Goal: Task Accomplishment & Management: Manage account settings

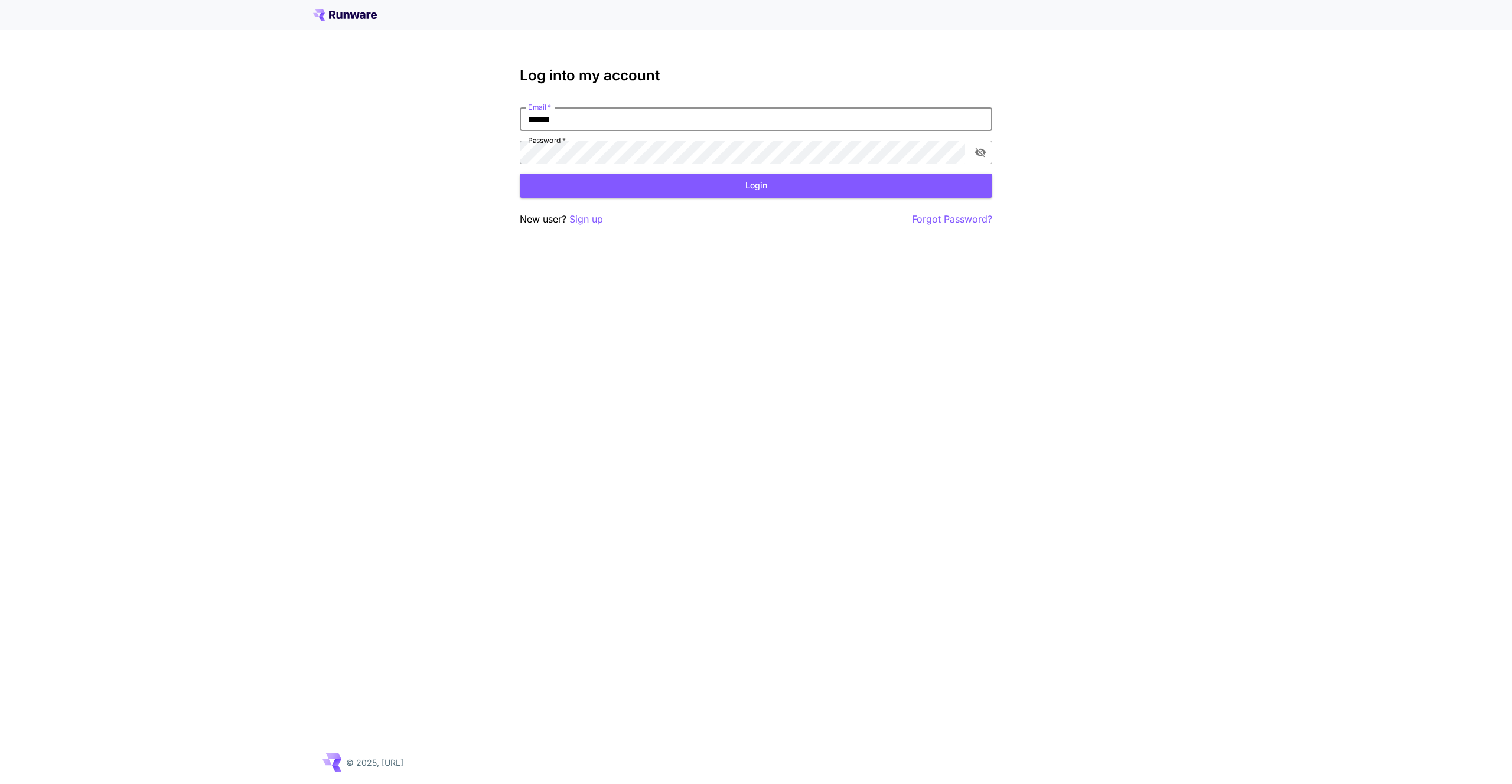
click at [520, 174] on button "Login" at bounding box center [756, 186] width 472 height 25
type input "*"
type input "**********"
click at [629, 192] on button "Login" at bounding box center [756, 186] width 472 height 25
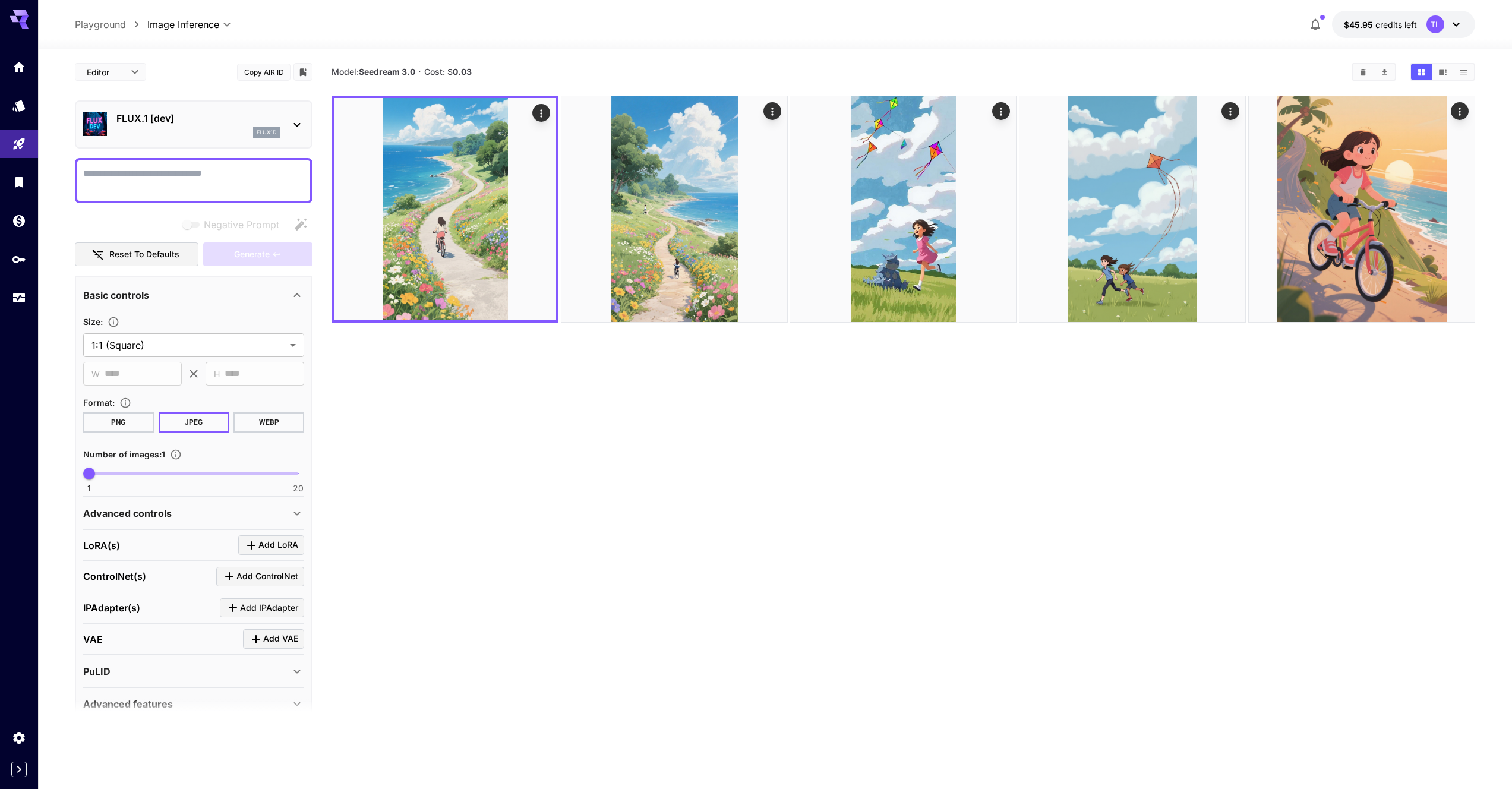
click at [1458, 21] on icon at bounding box center [1456, 24] width 15 height 15
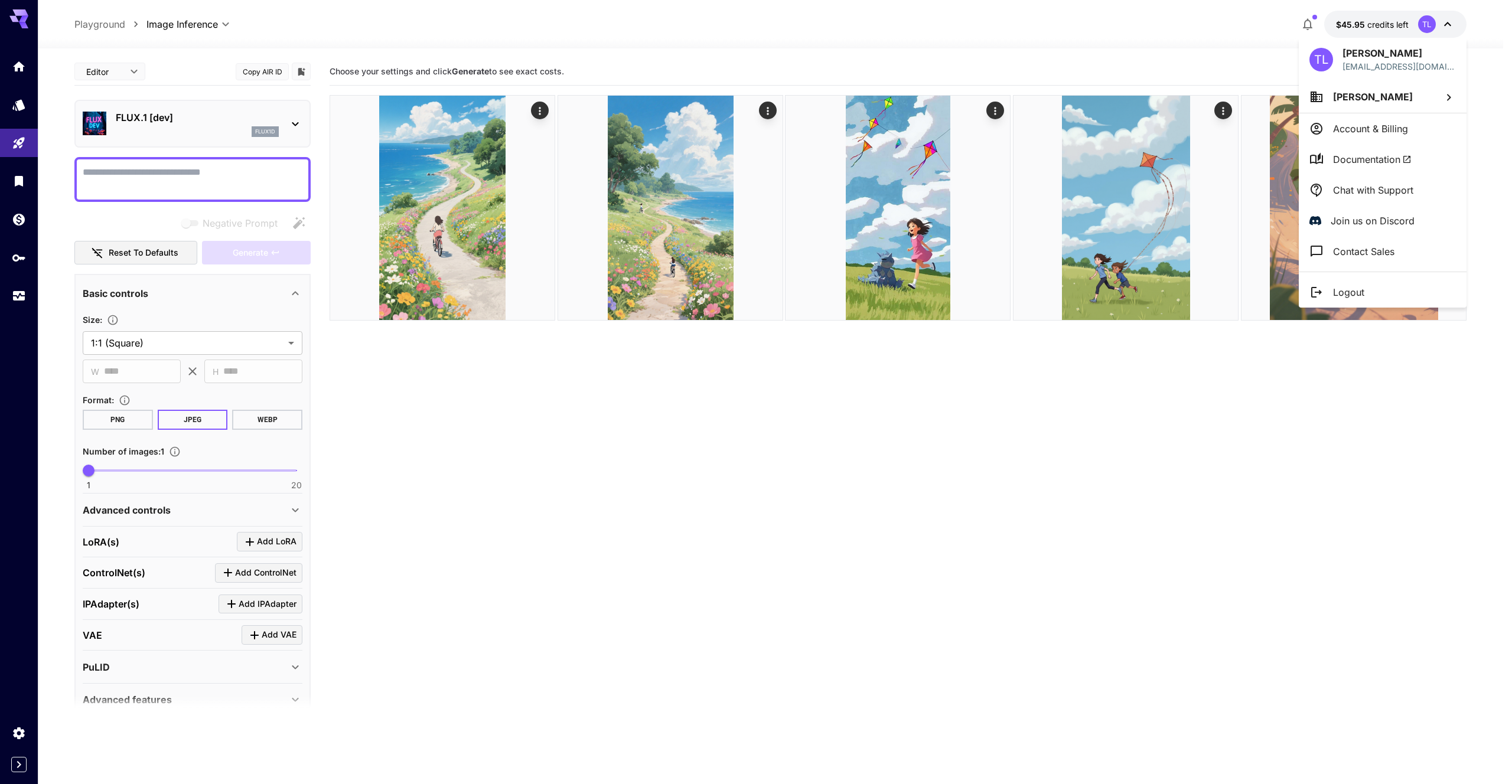
click at [1388, 124] on p "Account & Billing" at bounding box center [1370, 128] width 75 height 14
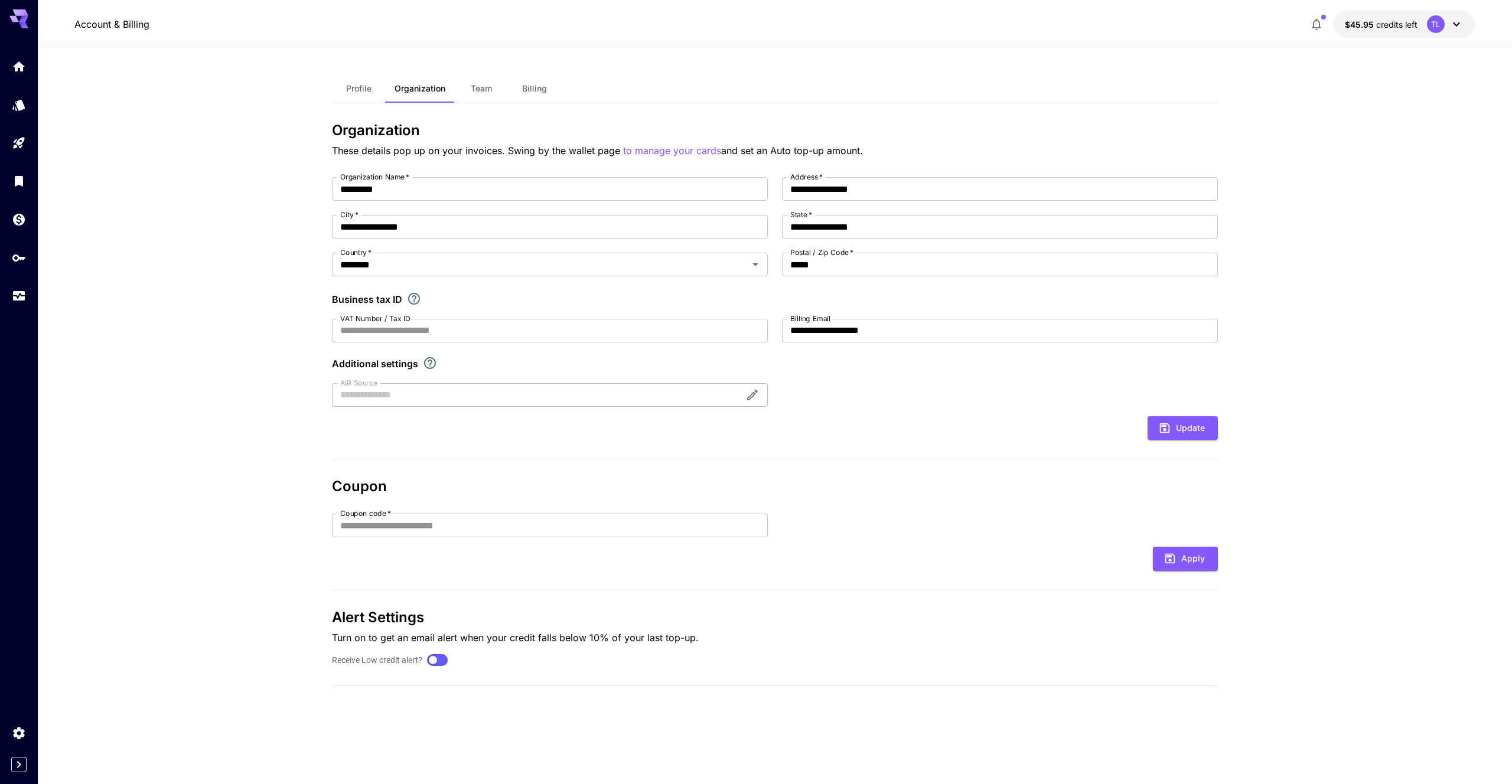
click at [480, 93] on span "Team" at bounding box center [481, 88] width 21 height 11
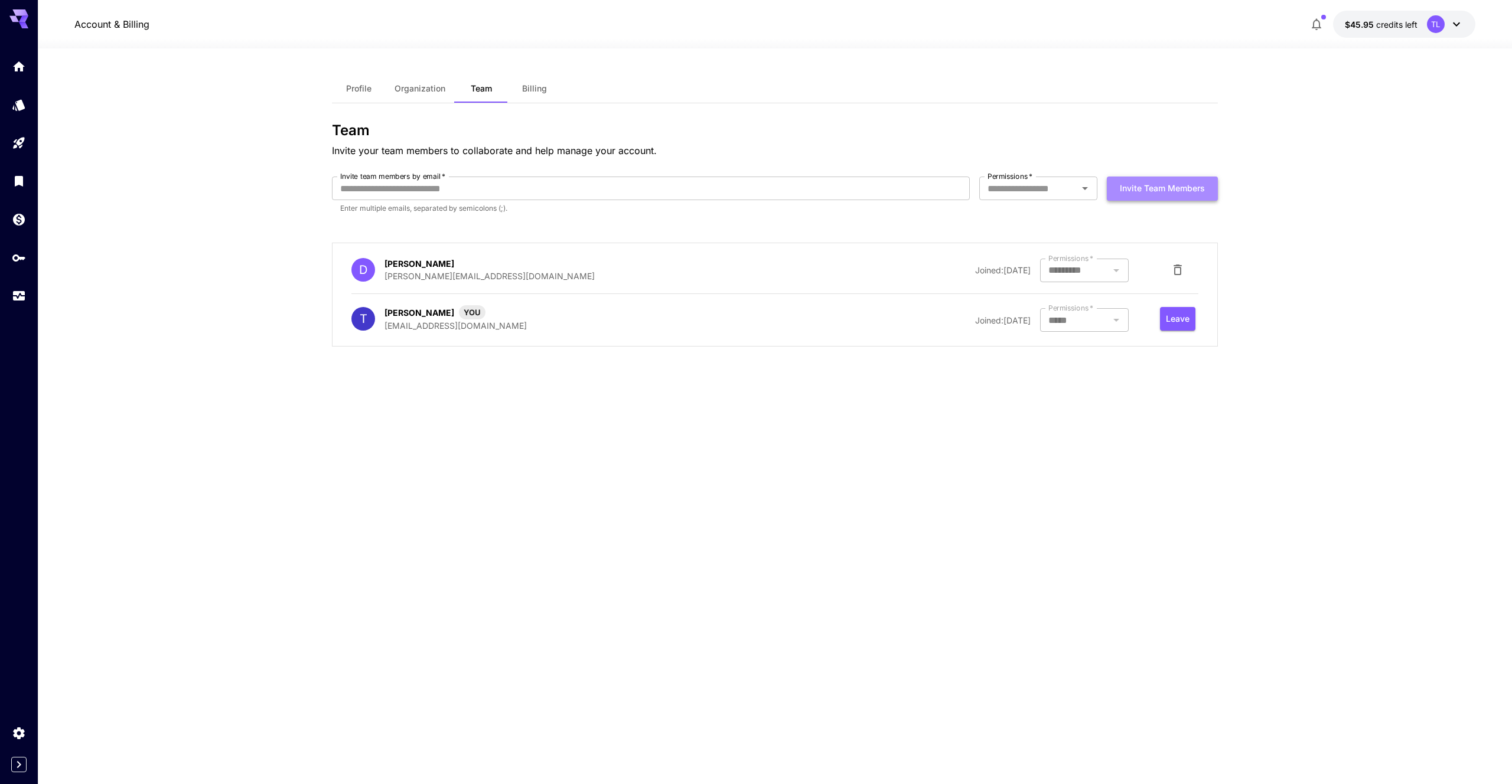
click at [1197, 193] on button "Invite team members" at bounding box center [1162, 188] width 111 height 25
type input "**********"
click at [1032, 194] on input "Permissions   *" at bounding box center [1029, 187] width 92 height 16
click at [1028, 214] on li "Developer" at bounding box center [1038, 215] width 118 height 21
click at [1147, 190] on button "Invite team members" at bounding box center [1162, 188] width 111 height 25
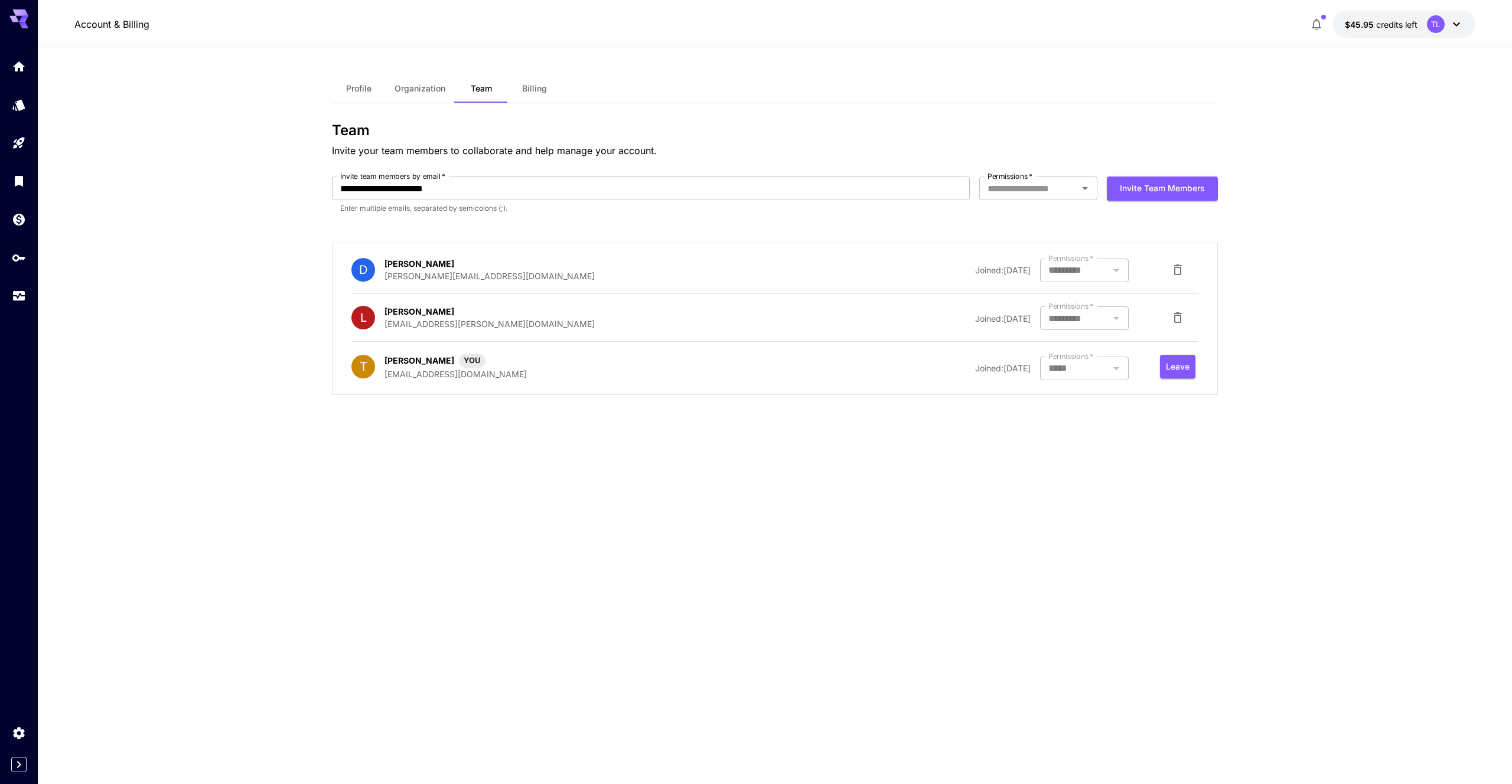
click at [572, 592] on div "**********" at bounding box center [774, 416] width 886 height 683
click at [648, 525] on div "**********" at bounding box center [774, 416] width 886 height 683
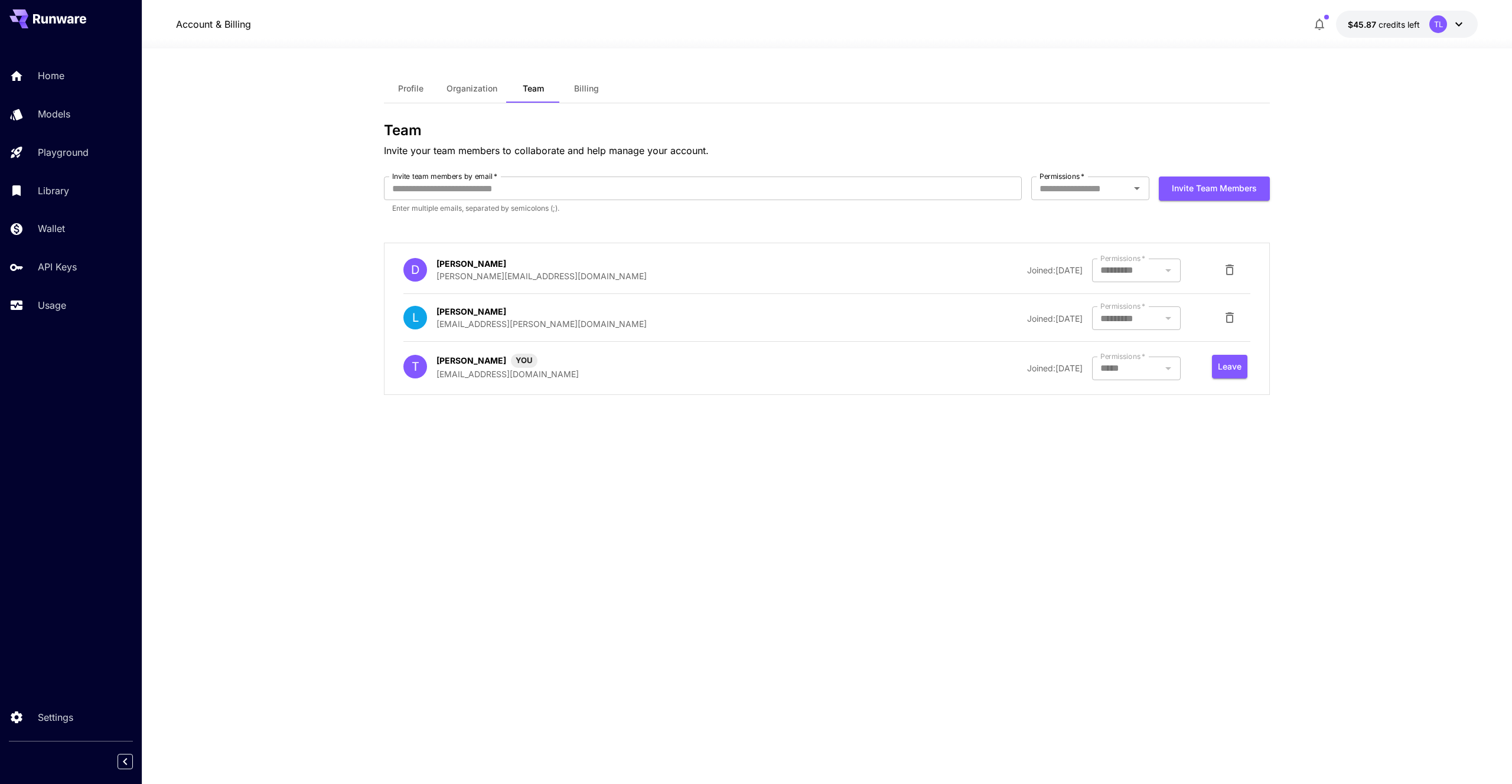
click at [423, 94] on button "Profile" at bounding box center [410, 88] width 53 height 28
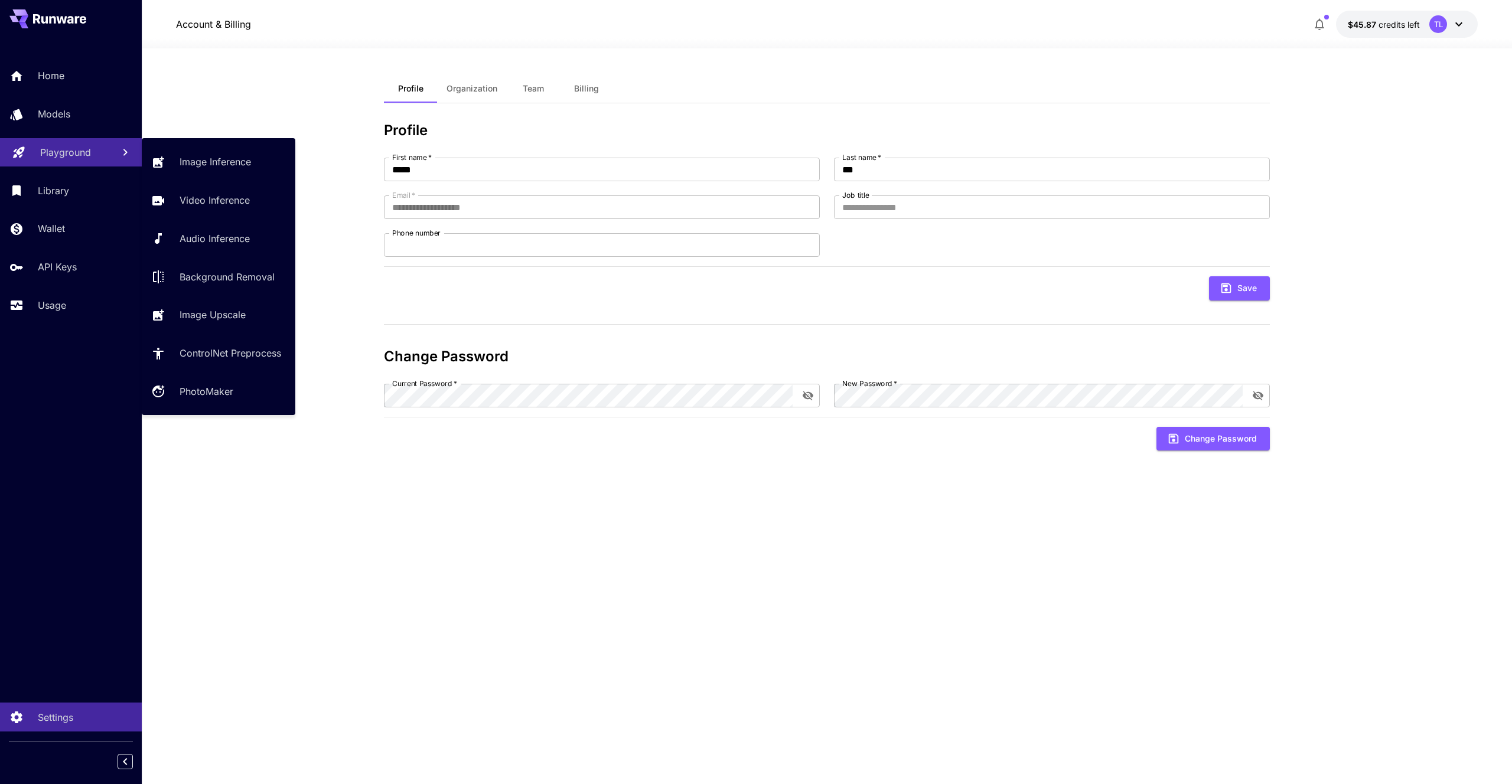
click at [77, 154] on p "Playground" at bounding box center [65, 152] width 51 height 14
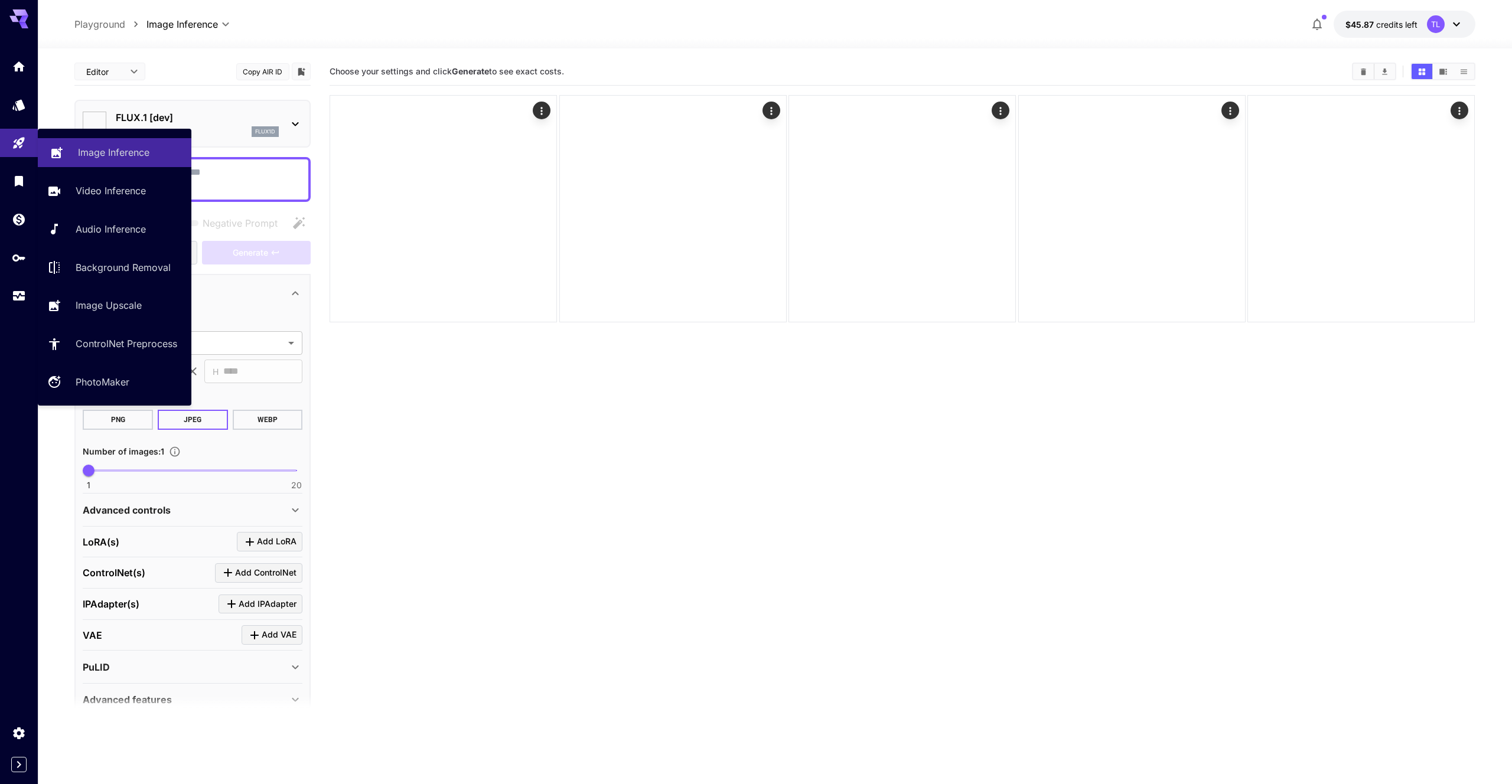
type input "**********"
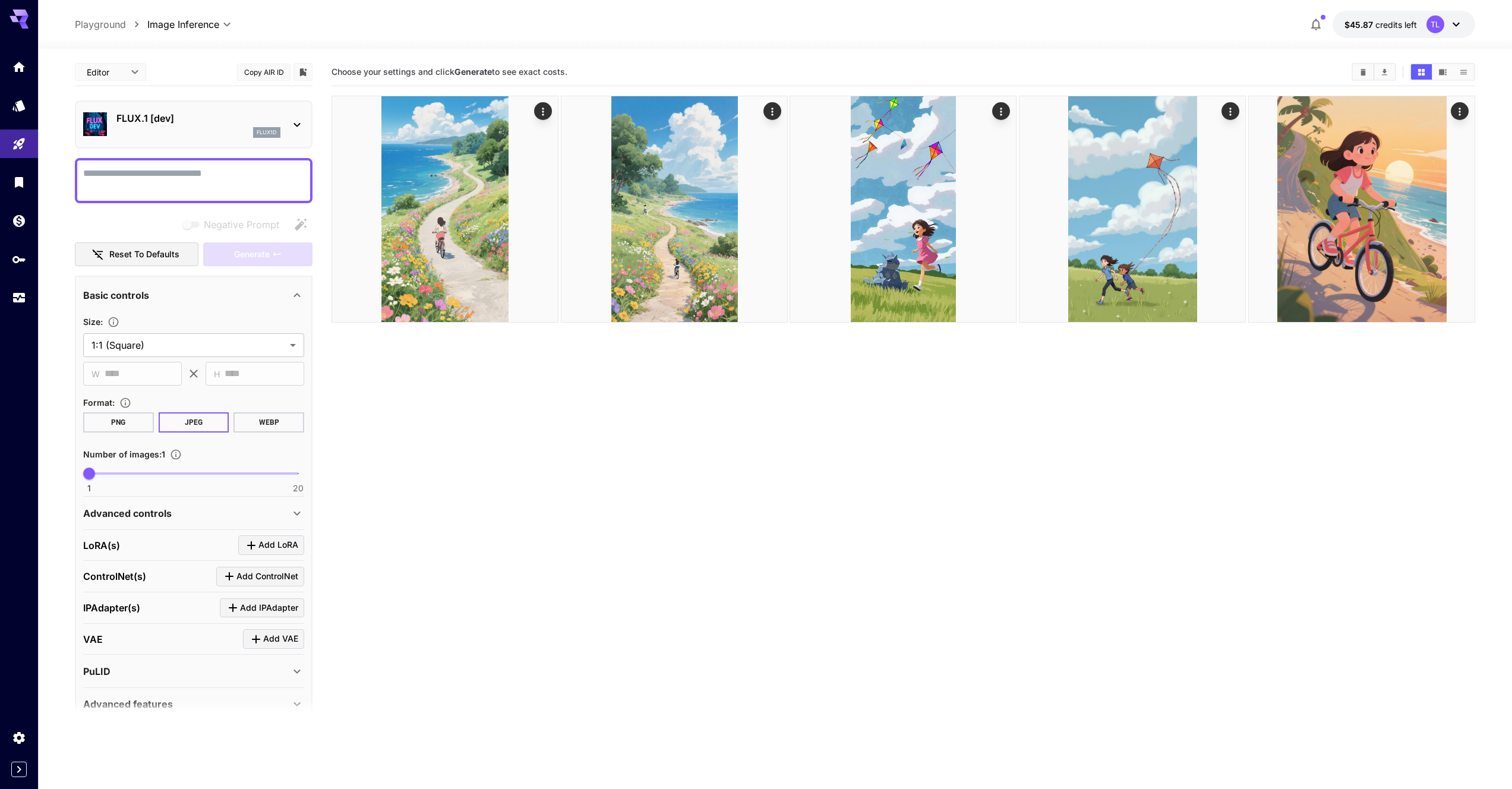
click at [724, 600] on section "Choose your settings and click Generate to see exact costs." at bounding box center [904, 452] width 1144 height 789
click at [1449, 72] on button "Show media in video view" at bounding box center [1443, 72] width 20 height 15
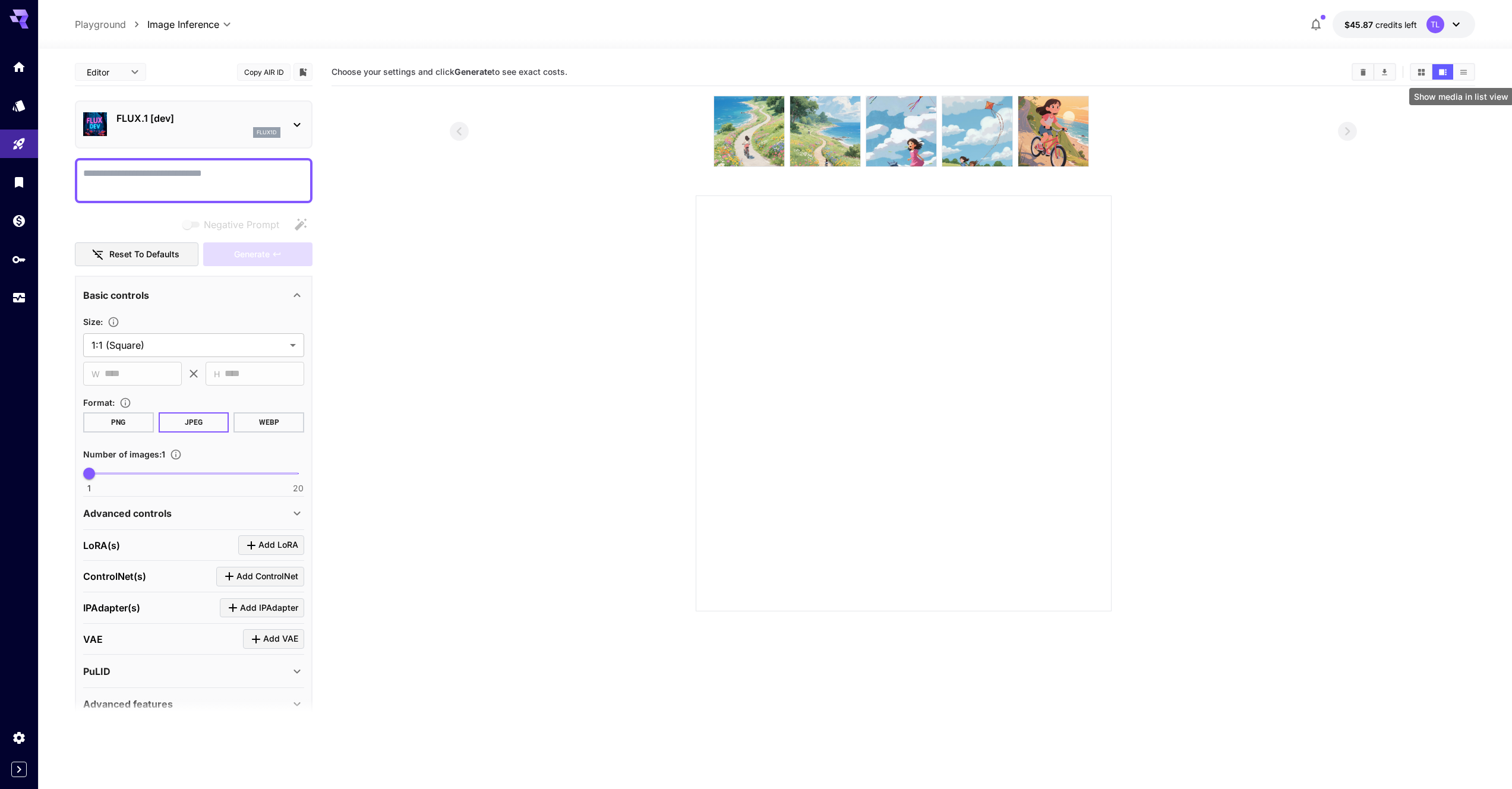
click at [1455, 72] on button "Show media in list view" at bounding box center [1463, 72] width 20 height 15
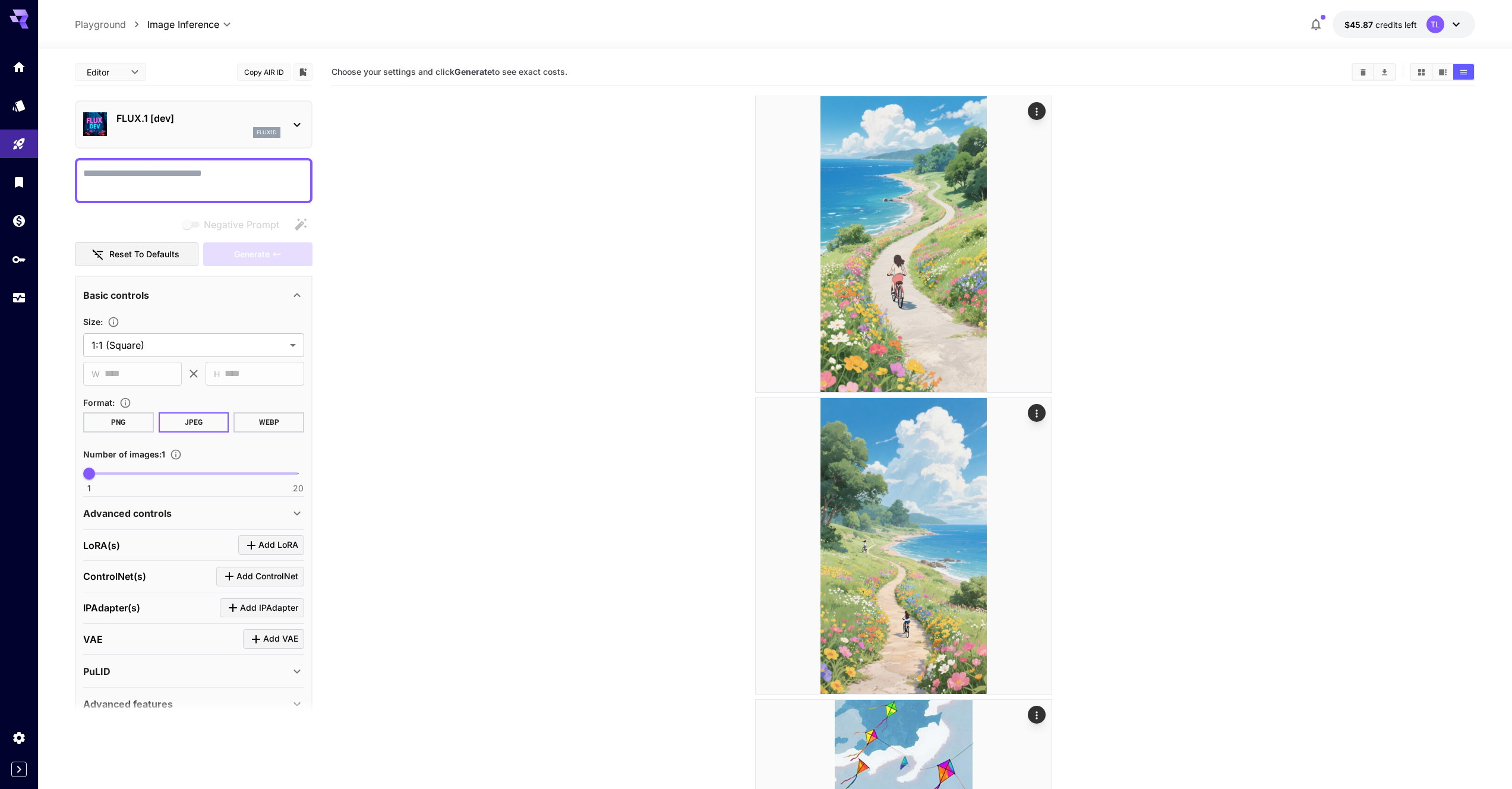
click at [1459, 20] on icon at bounding box center [1456, 24] width 15 height 15
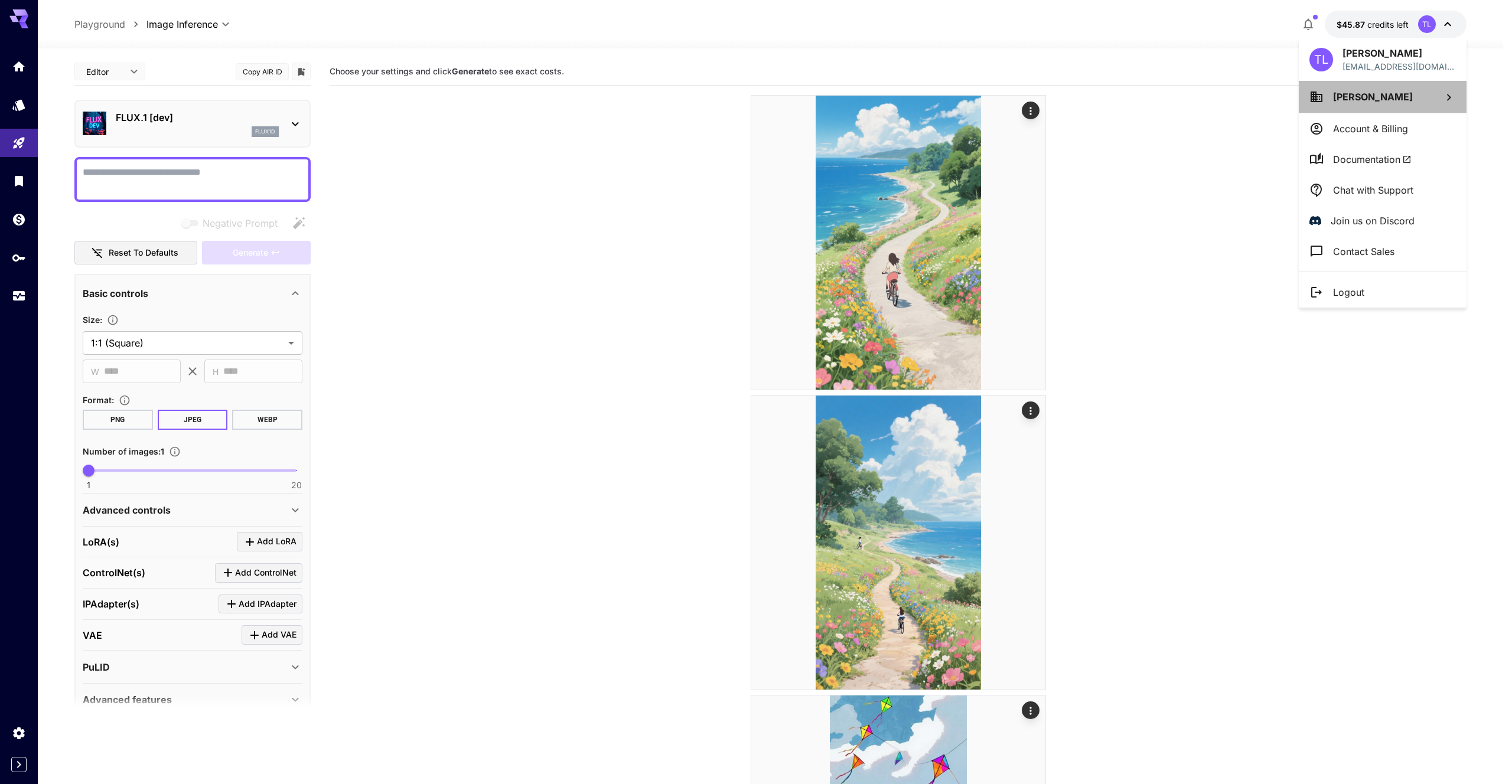
click at [1452, 102] on icon at bounding box center [1448, 97] width 14 height 14
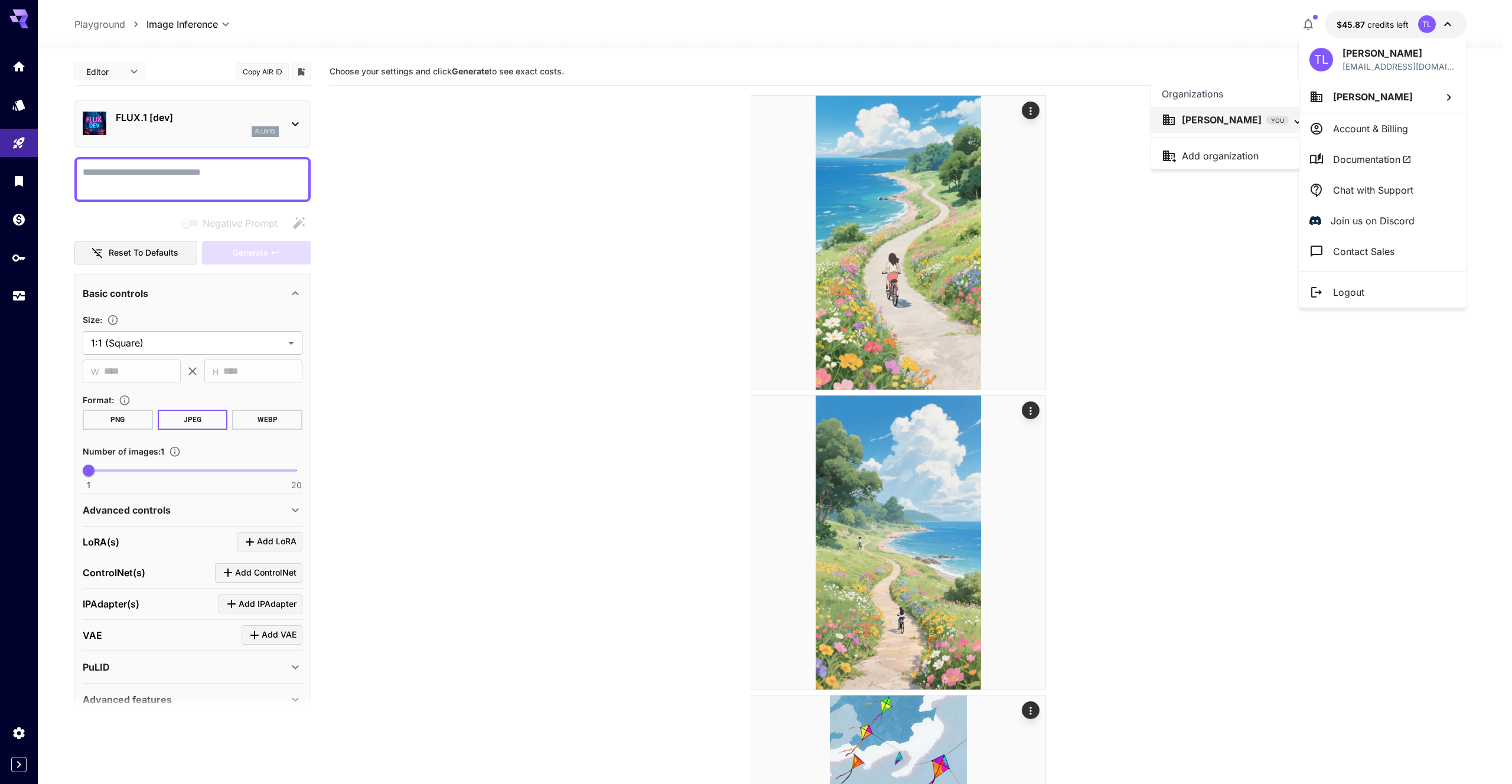
click at [1208, 125] on p "[PERSON_NAME]" at bounding box center [1221, 120] width 80 height 14
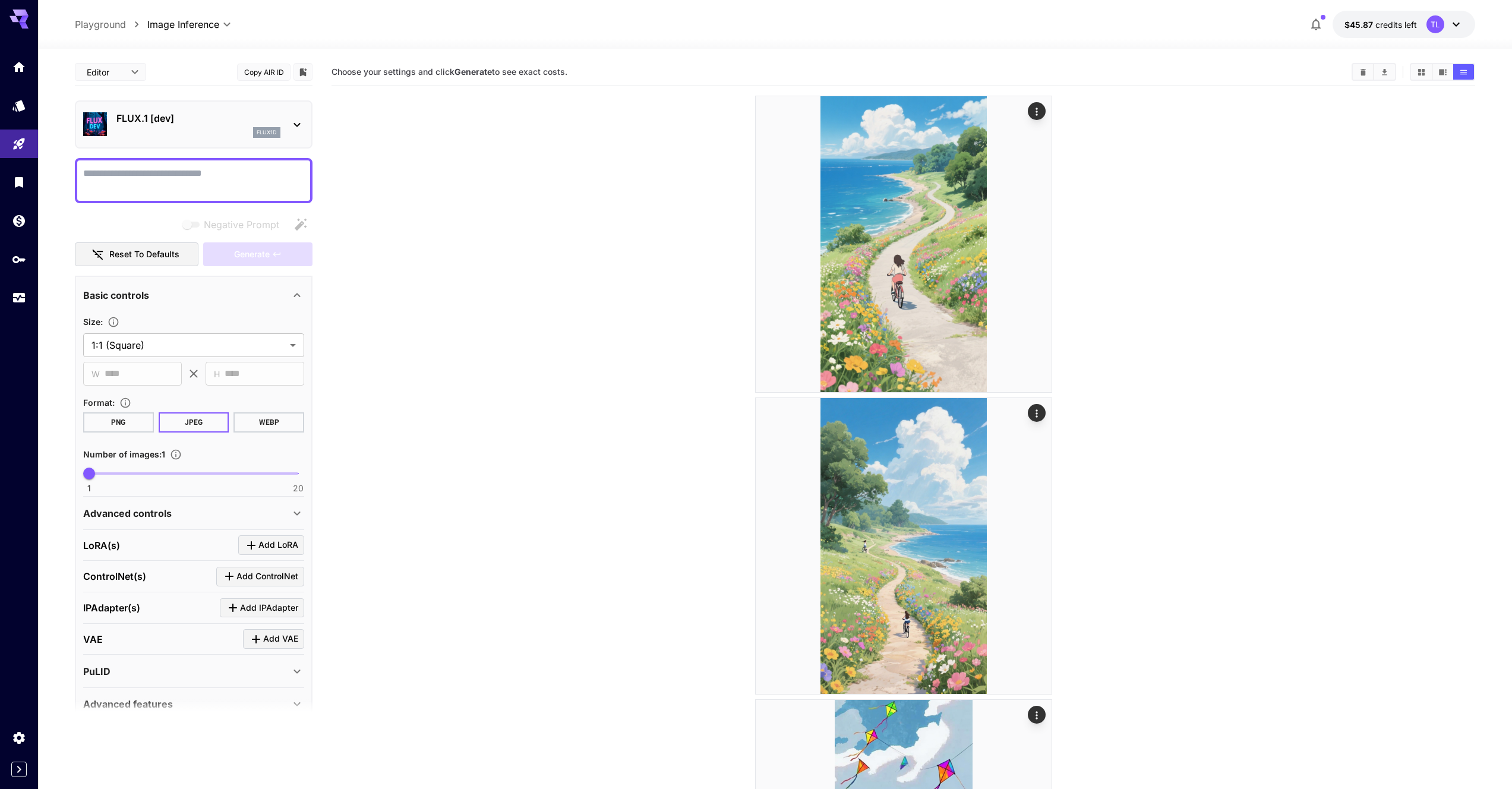
click at [1468, 18] on button "$45.87 credits left TL" at bounding box center [1404, 25] width 142 height 27
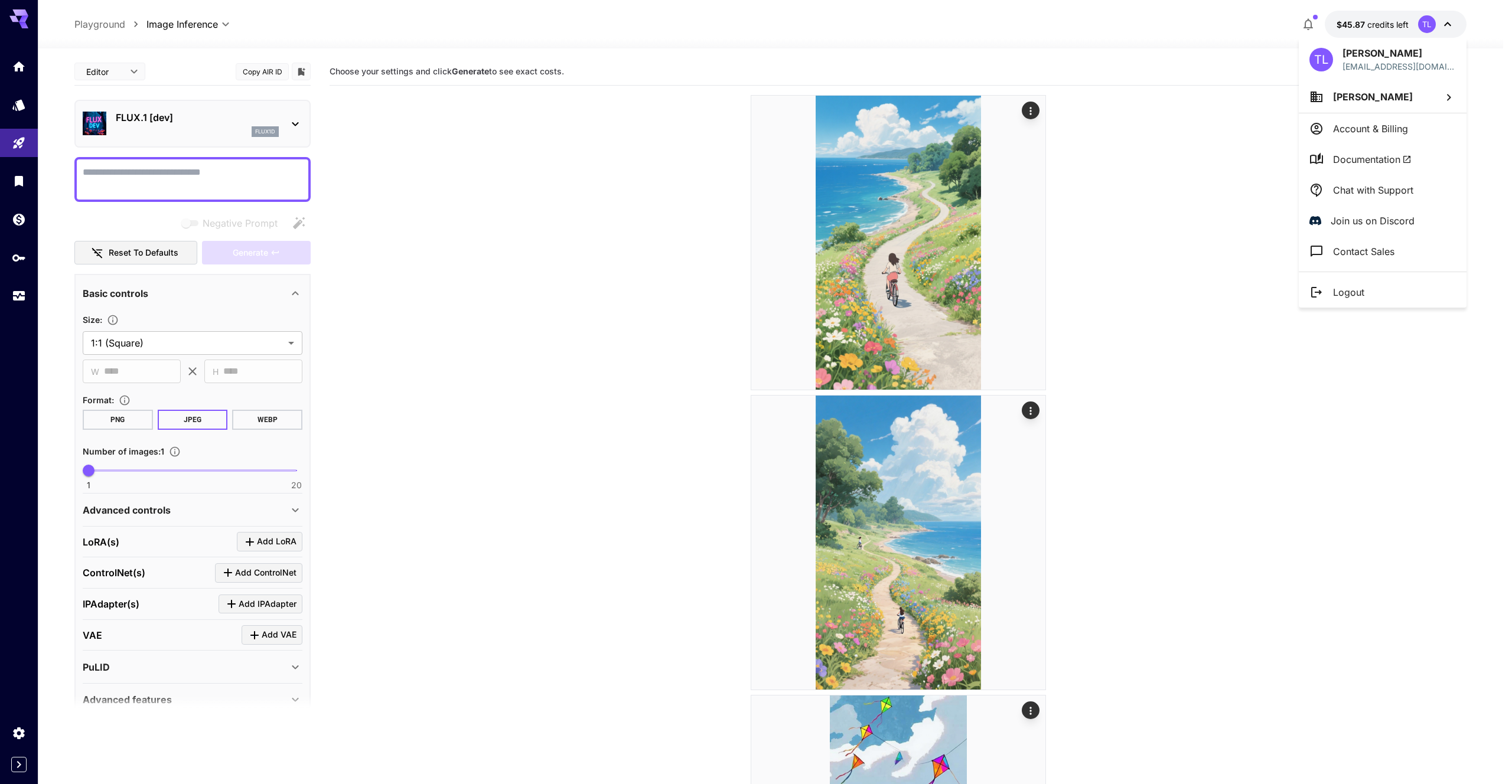
click at [1415, 58] on p "[PERSON_NAME]" at bounding box center [1399, 53] width 114 height 14
click at [1382, 127] on p "Account & Billing" at bounding box center [1370, 128] width 75 height 14
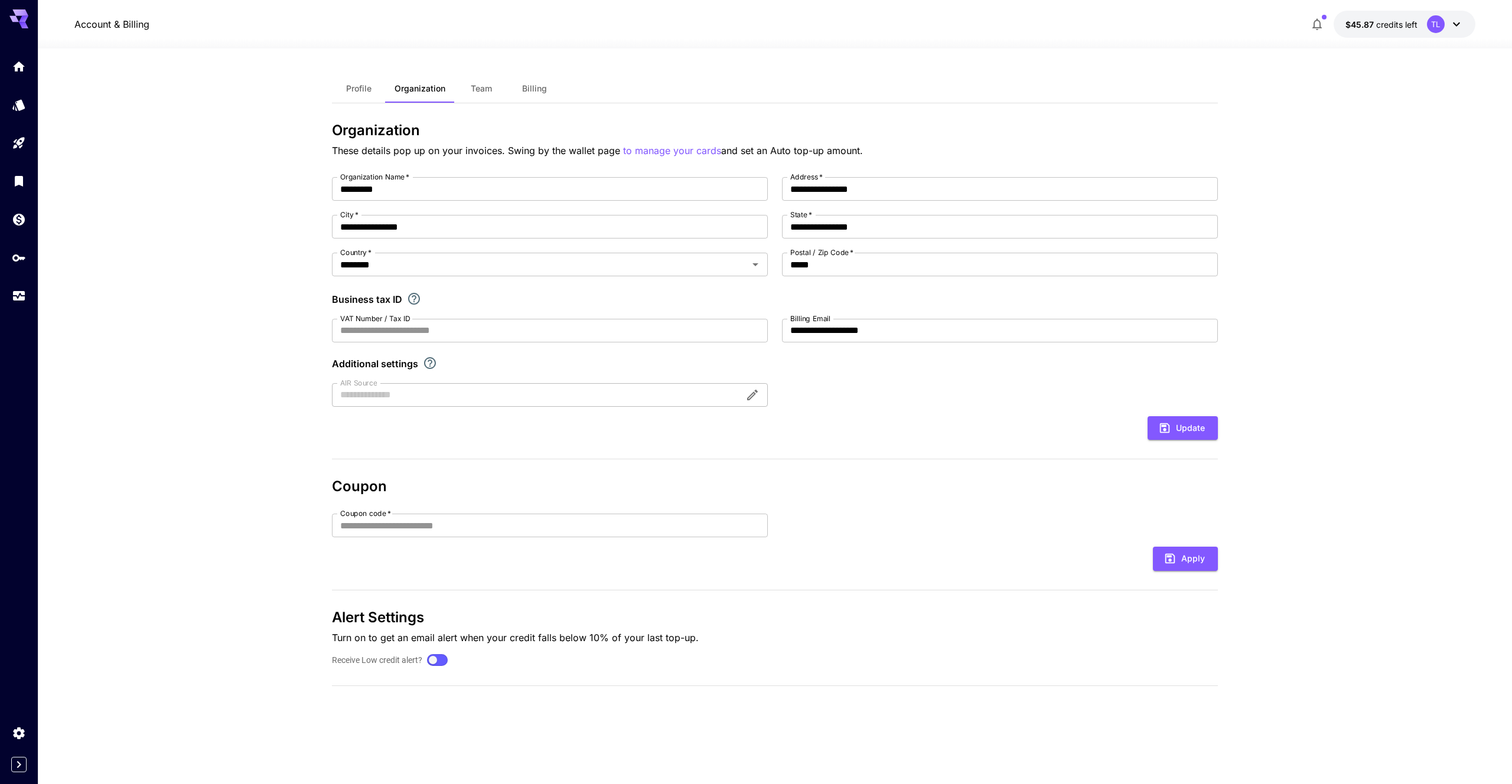
click at [365, 92] on span "Profile" at bounding box center [359, 88] width 25 height 11
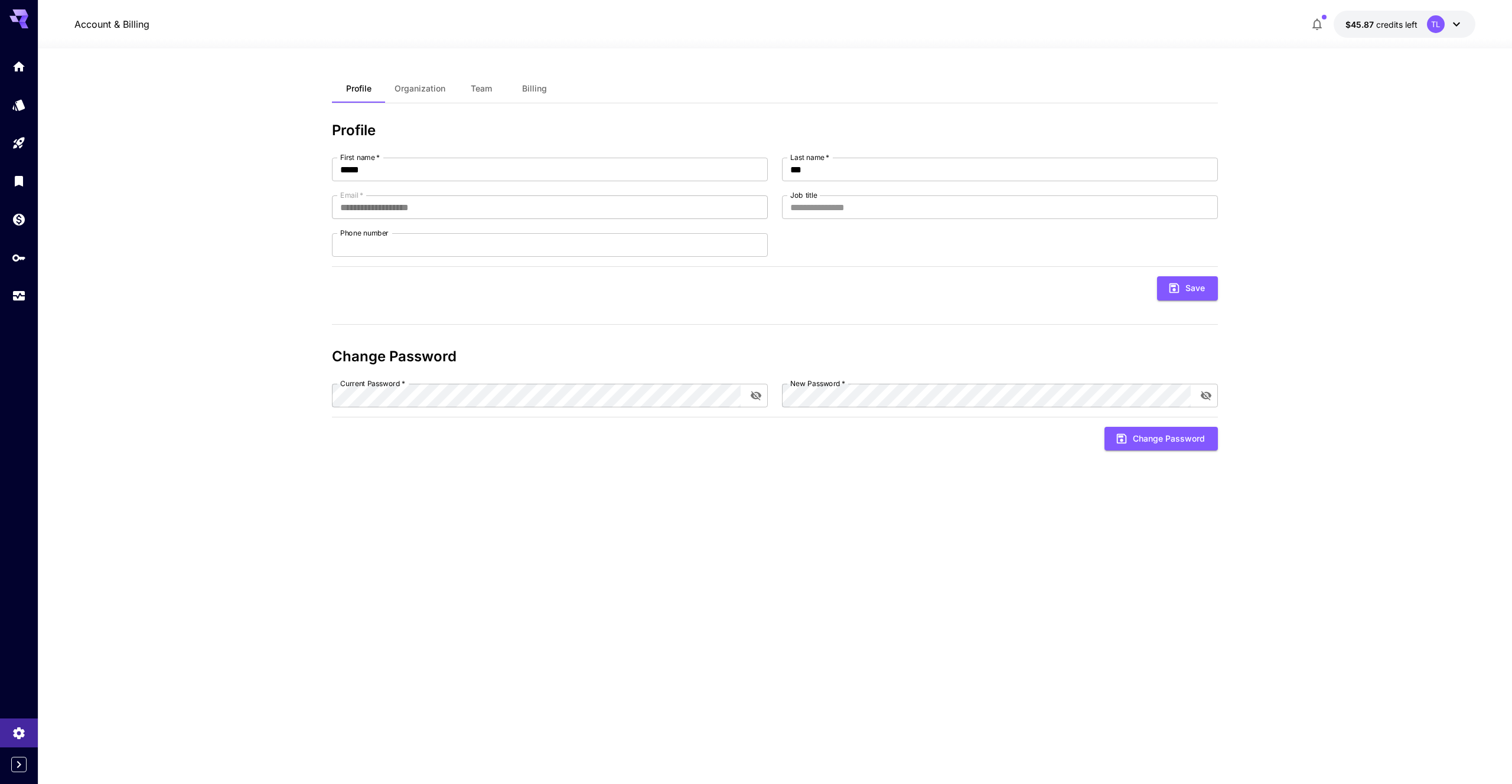
click at [416, 92] on span "Organization" at bounding box center [420, 88] width 51 height 11
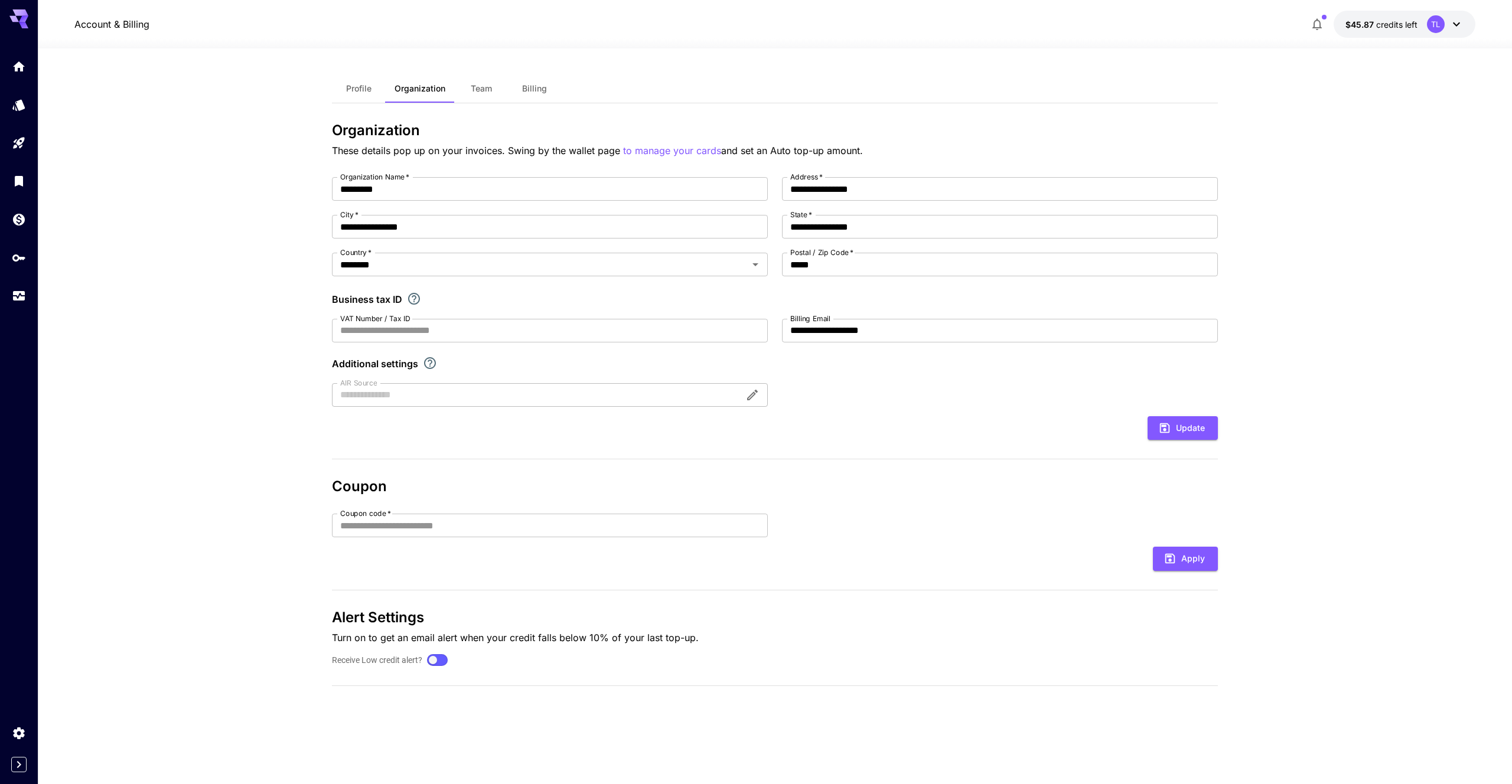
click at [550, 91] on button "Billing" at bounding box center [534, 88] width 53 height 28
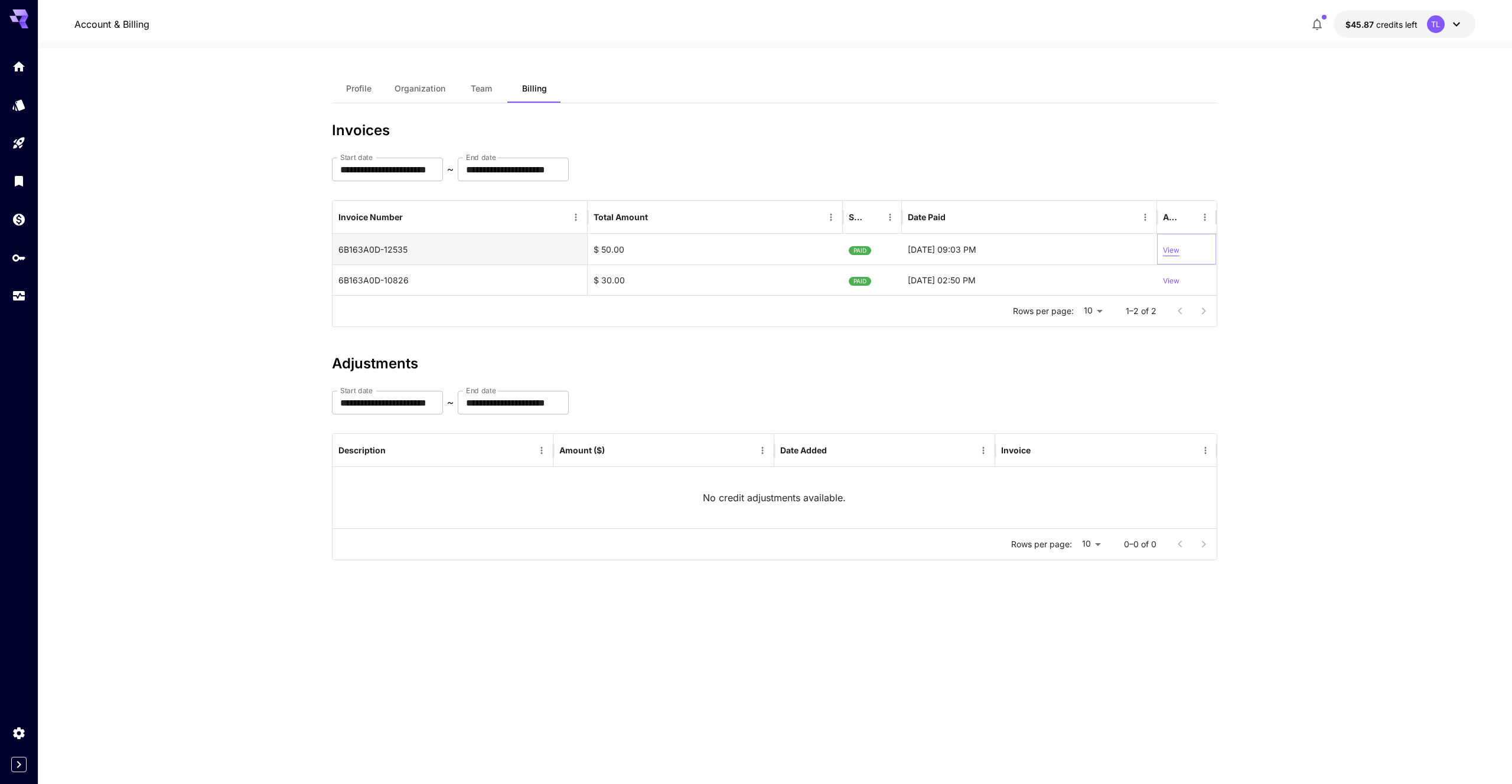
click at [1174, 247] on p "View" at bounding box center [1170, 250] width 16 height 11
click at [424, 174] on input "**********" at bounding box center [387, 170] width 111 height 24
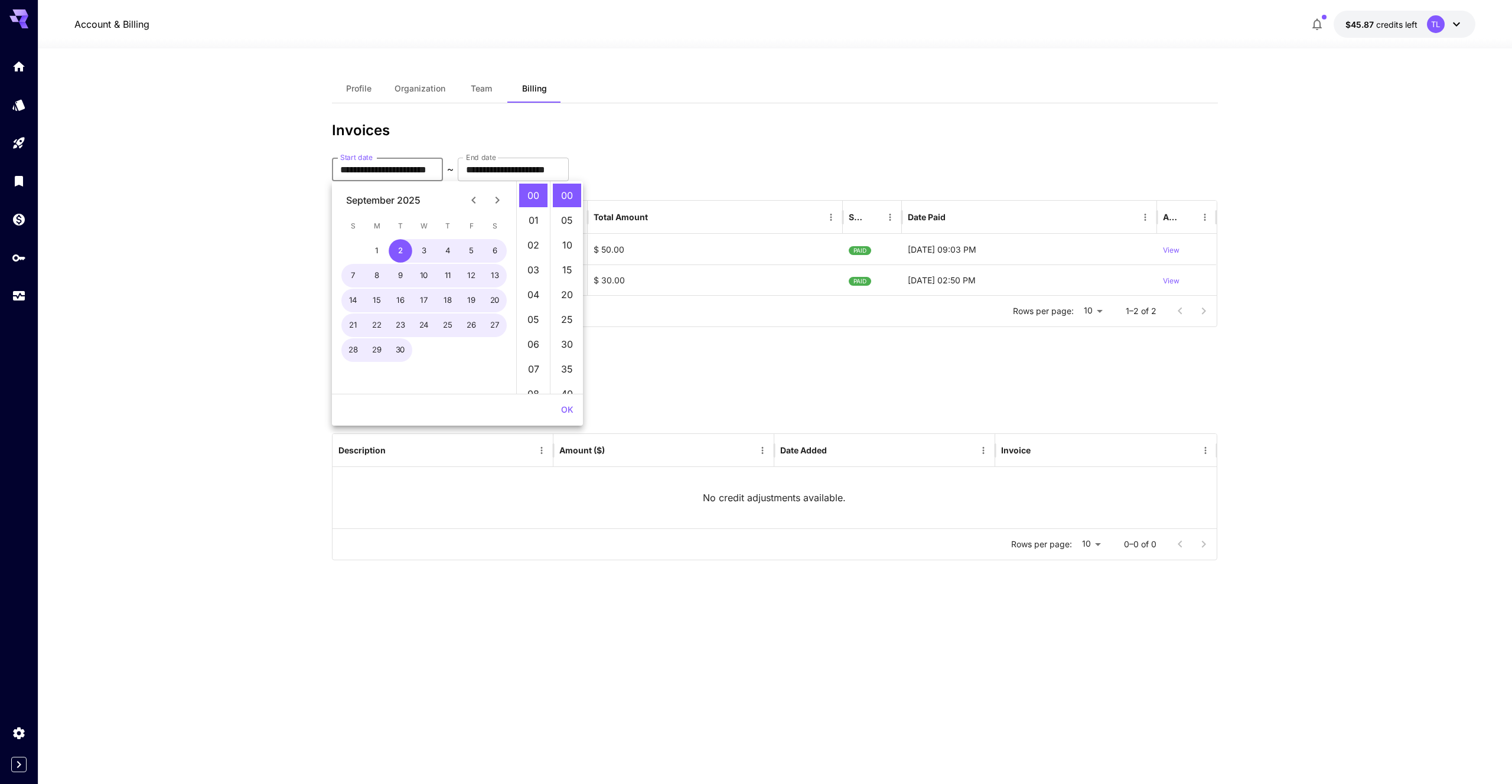
click at [407, 199] on div "September 2025" at bounding box center [383, 200] width 75 height 14
click at [473, 200] on icon "Previous month" at bounding box center [473, 200] width 14 height 14
click at [471, 247] on button "1" at bounding box center [471, 251] width 24 height 24
type input "**********"
click at [568, 415] on button "OK" at bounding box center [567, 410] width 22 height 22
